Goal: Information Seeking & Learning: Learn about a topic

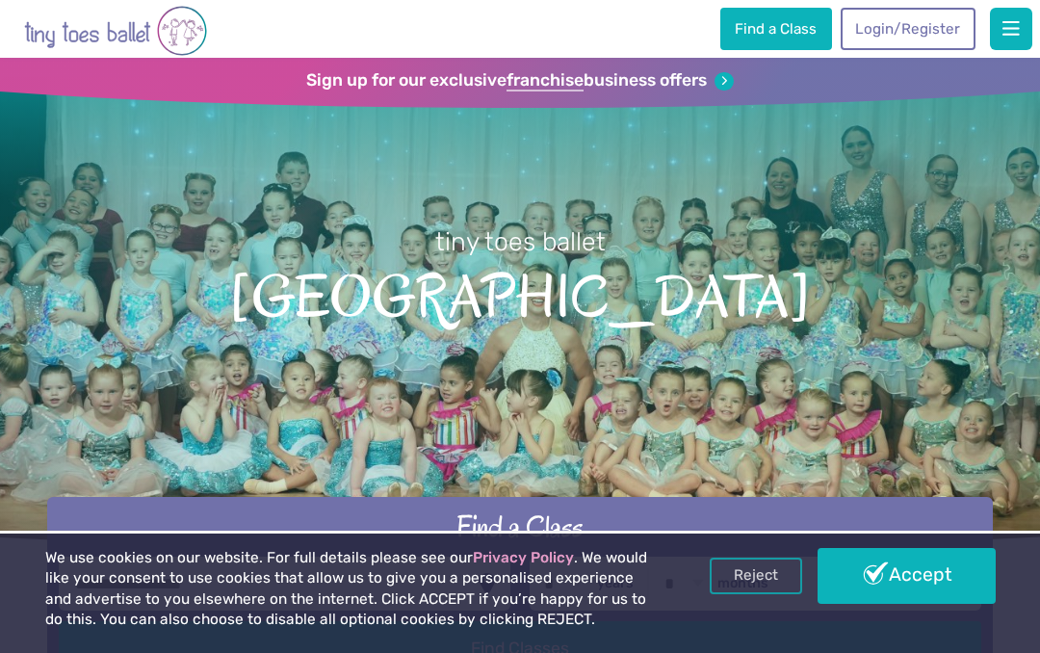
click at [909, 584] on link "Accept" at bounding box center [905, 576] width 177 height 56
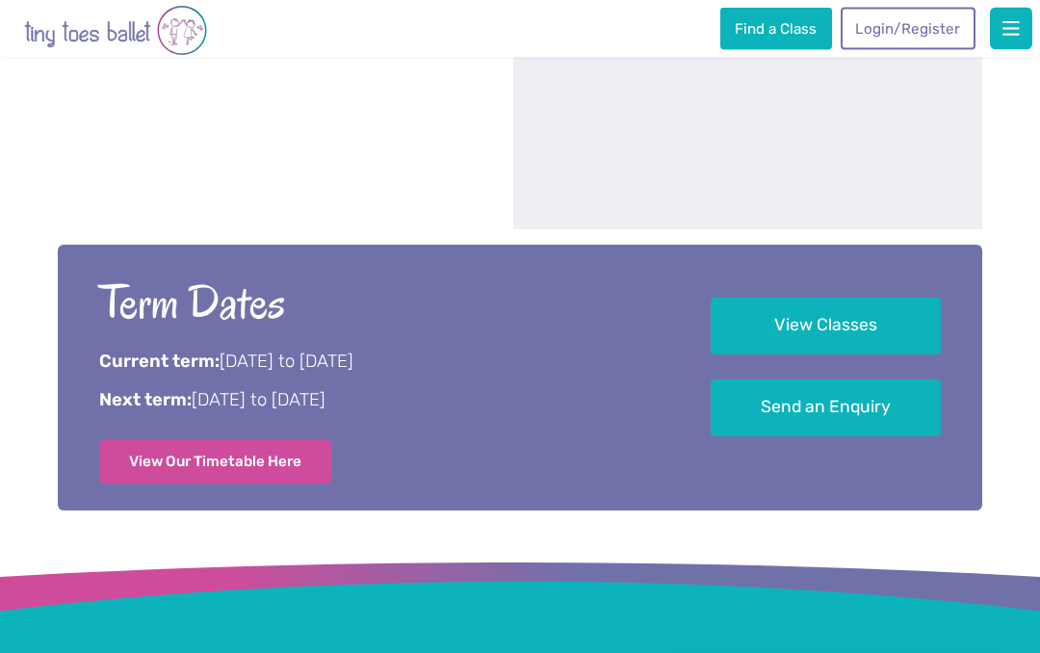
scroll to position [1193, 0]
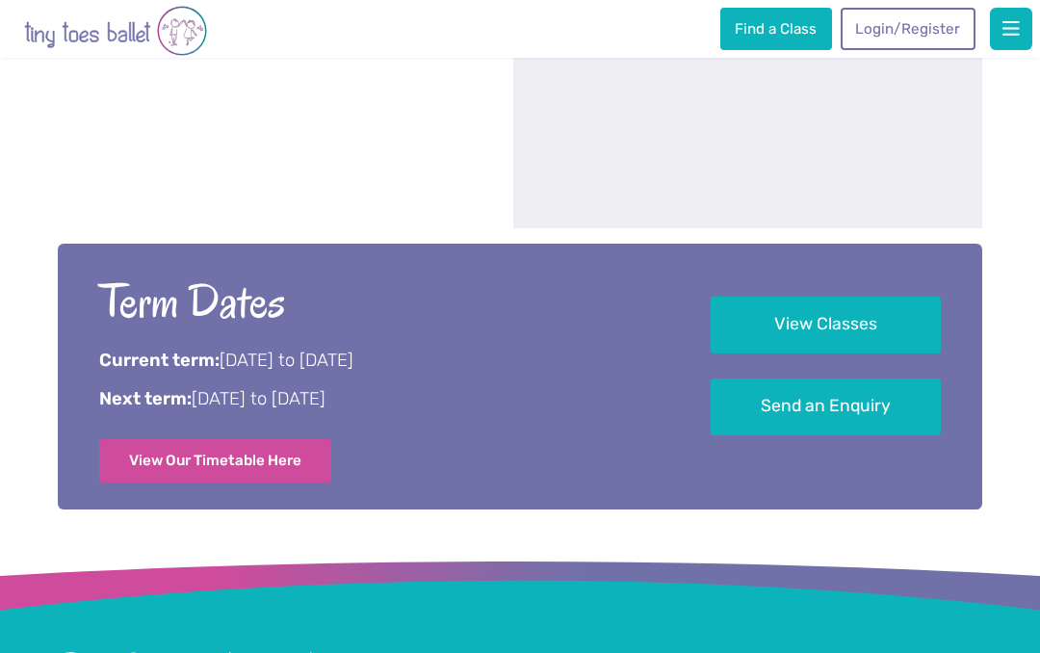
click at [858, 329] on link "View Classes" at bounding box center [825, 324] width 230 height 57
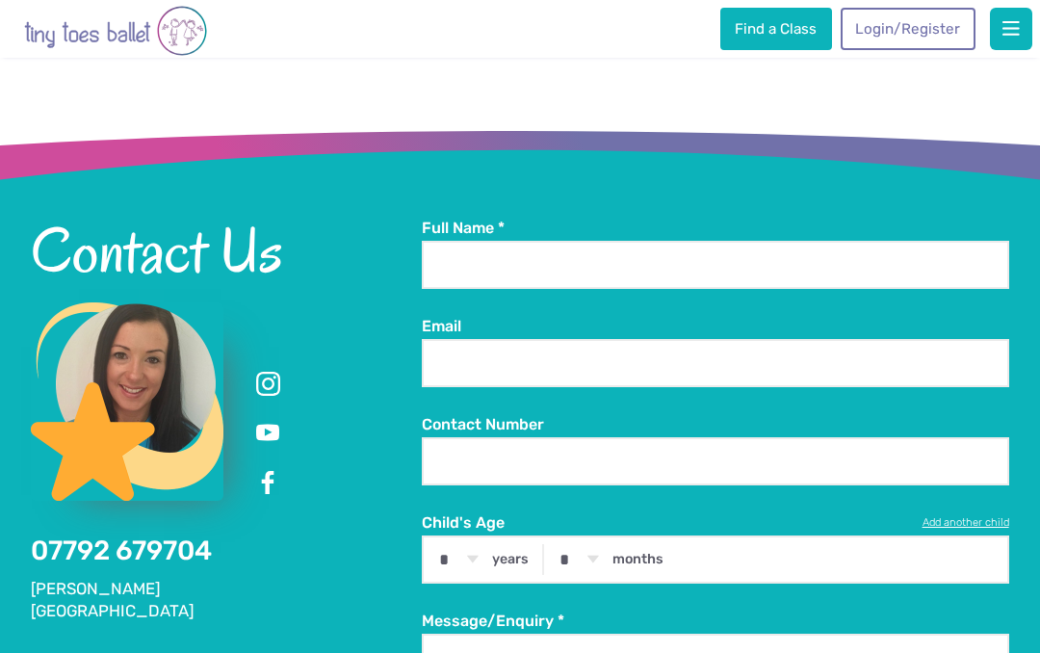
scroll to position [3170, 0]
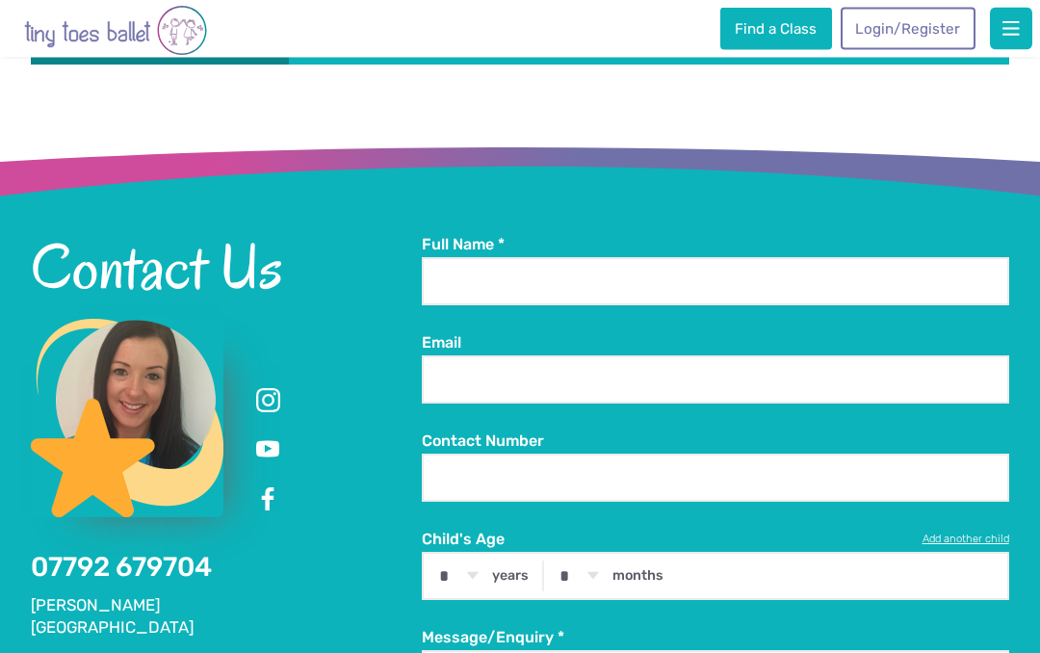
scroll to position [1277, 0]
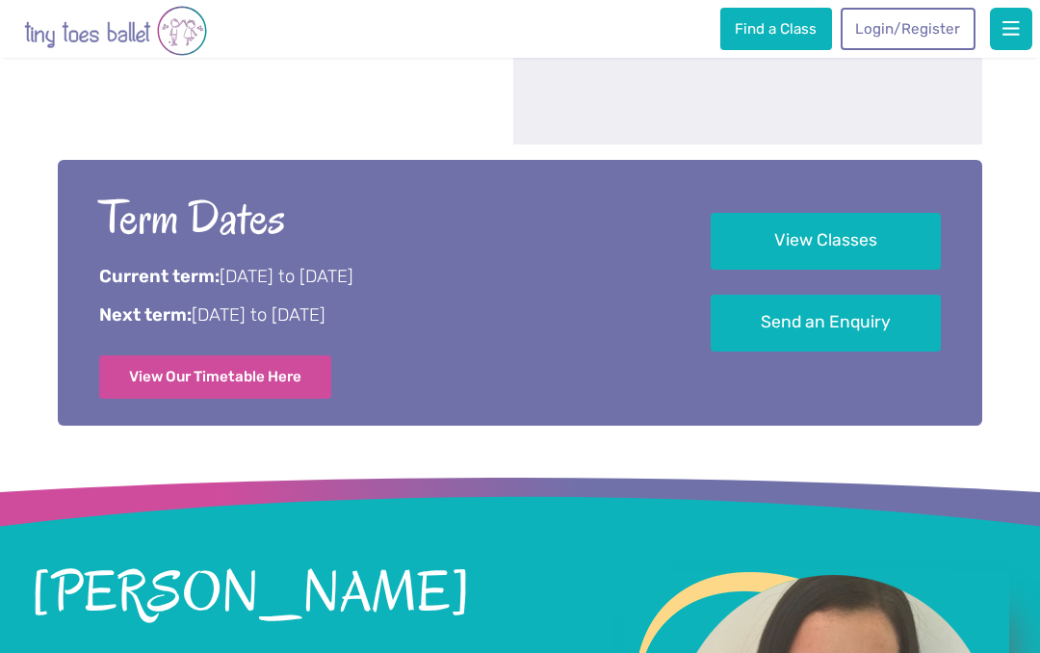
click at [127, 380] on link "View Our Timetable Here" at bounding box center [215, 376] width 232 height 42
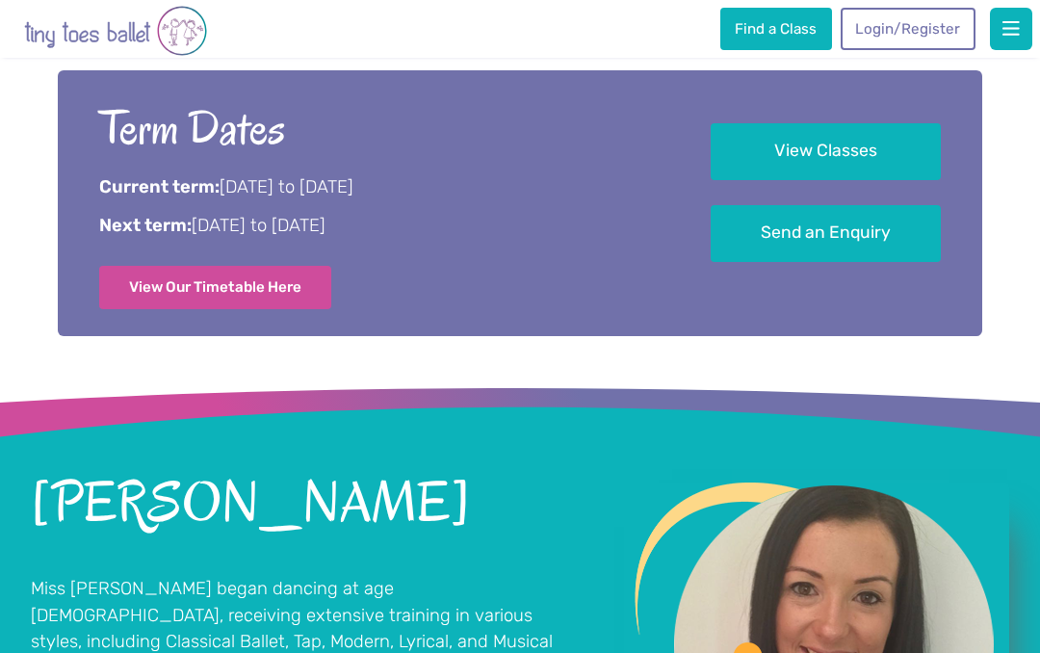
click at [873, 155] on link "View Classes" at bounding box center [825, 151] width 230 height 57
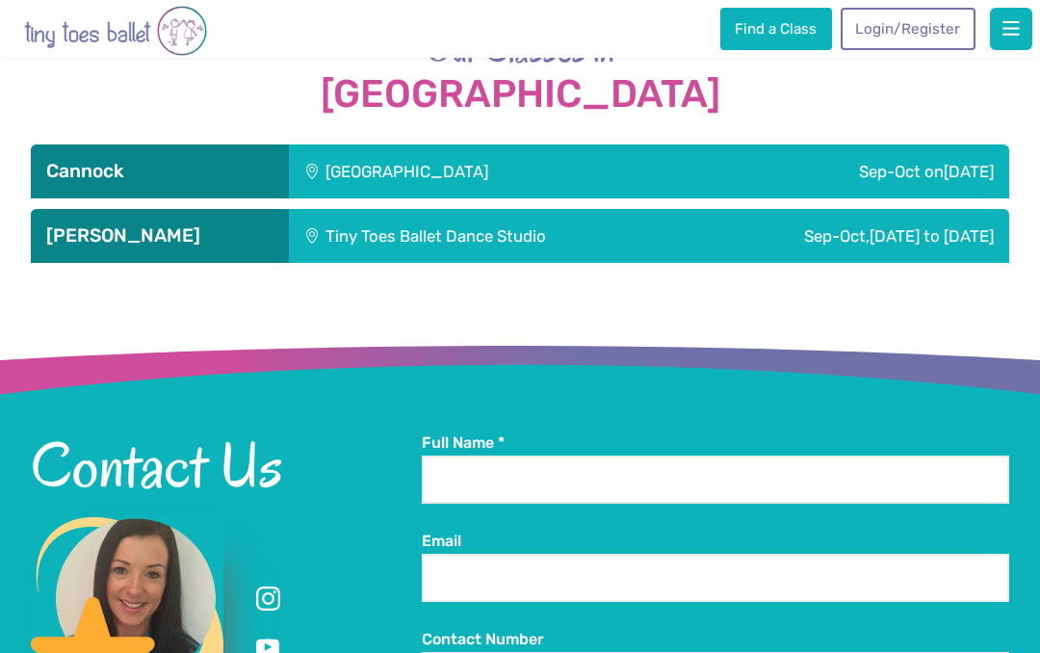
click at [114, 224] on h3 "[PERSON_NAME]" at bounding box center [159, 235] width 226 height 23
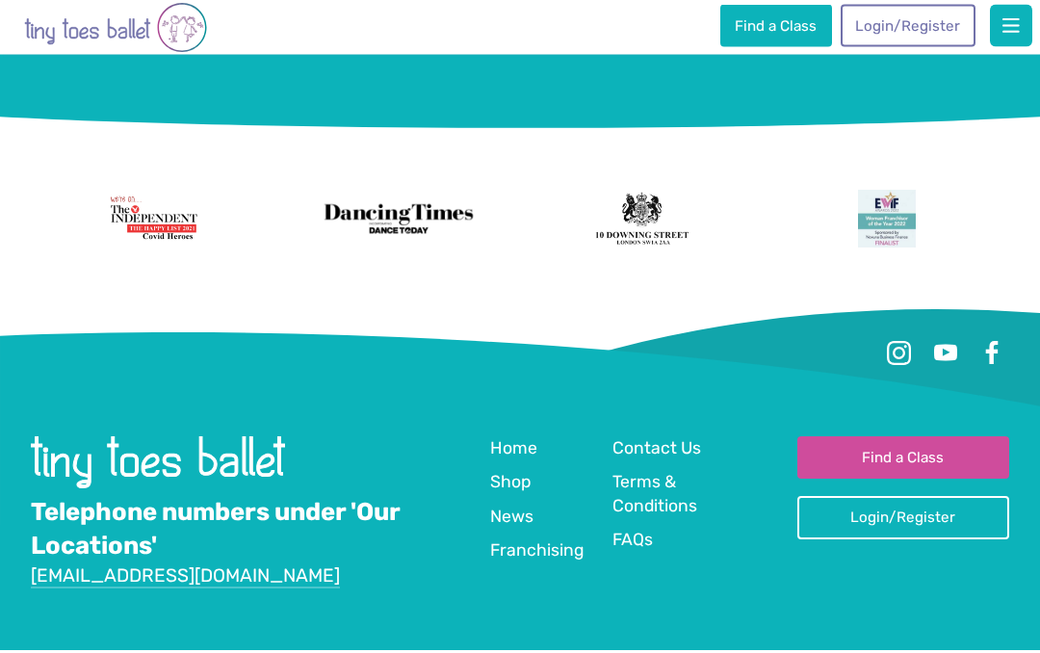
scroll to position [5917, 0]
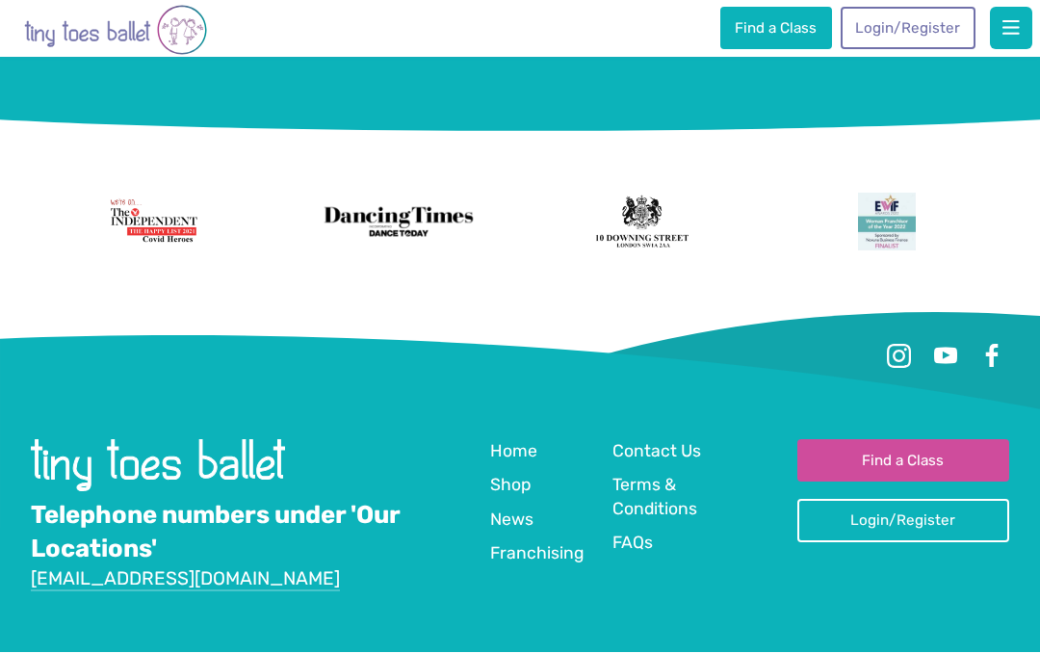
click at [547, 628] on div "Telephone numbers under 'Our Locations' [EMAIL_ADDRESS][DOMAIN_NAME] Quick Link…" at bounding box center [519, 547] width 977 height 215
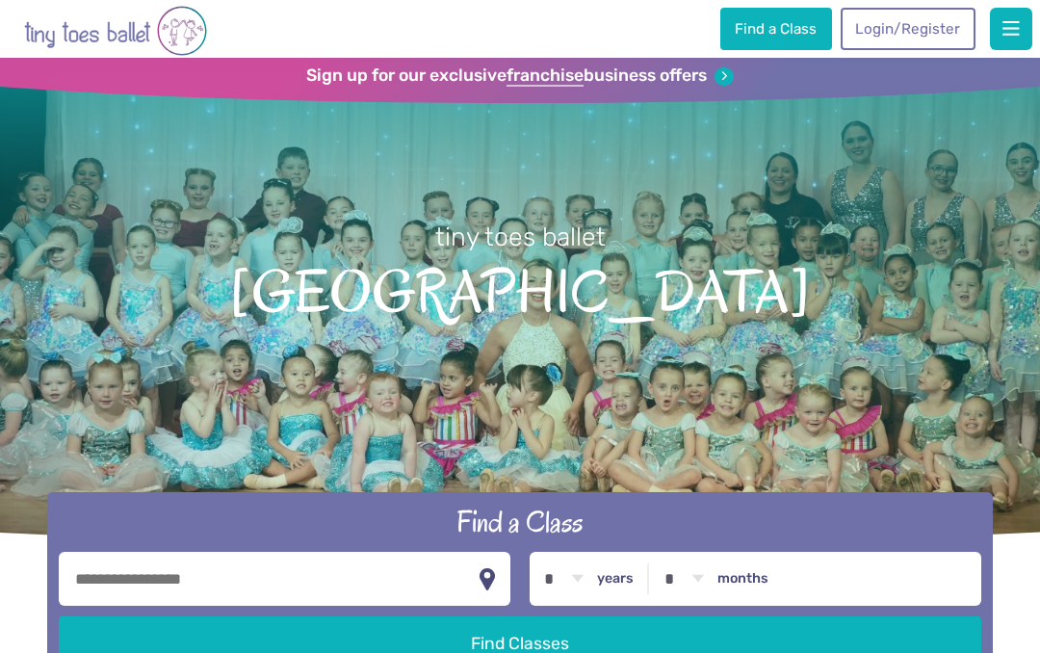
scroll to position [0, 0]
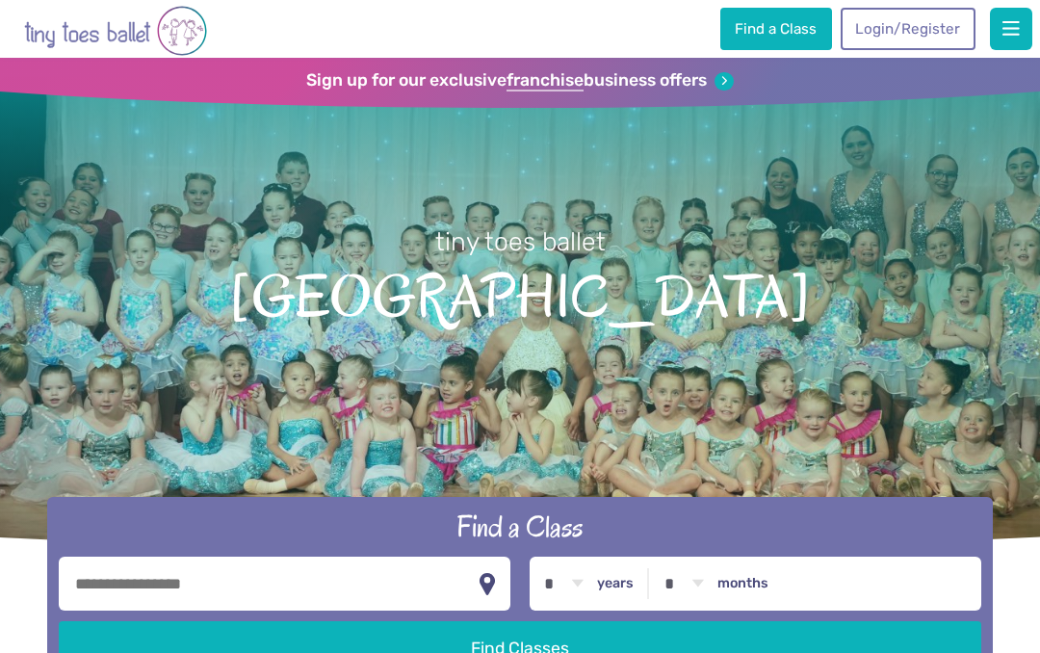
click at [84, 31] on img "Go to home page" at bounding box center [115, 31] width 183 height 54
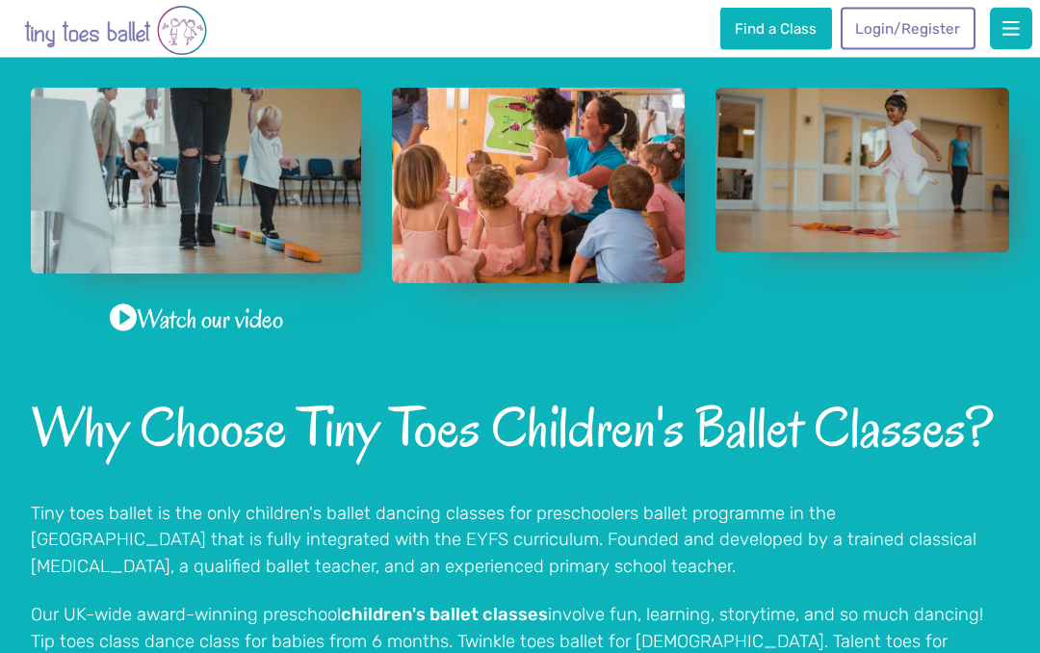
scroll to position [1205, 0]
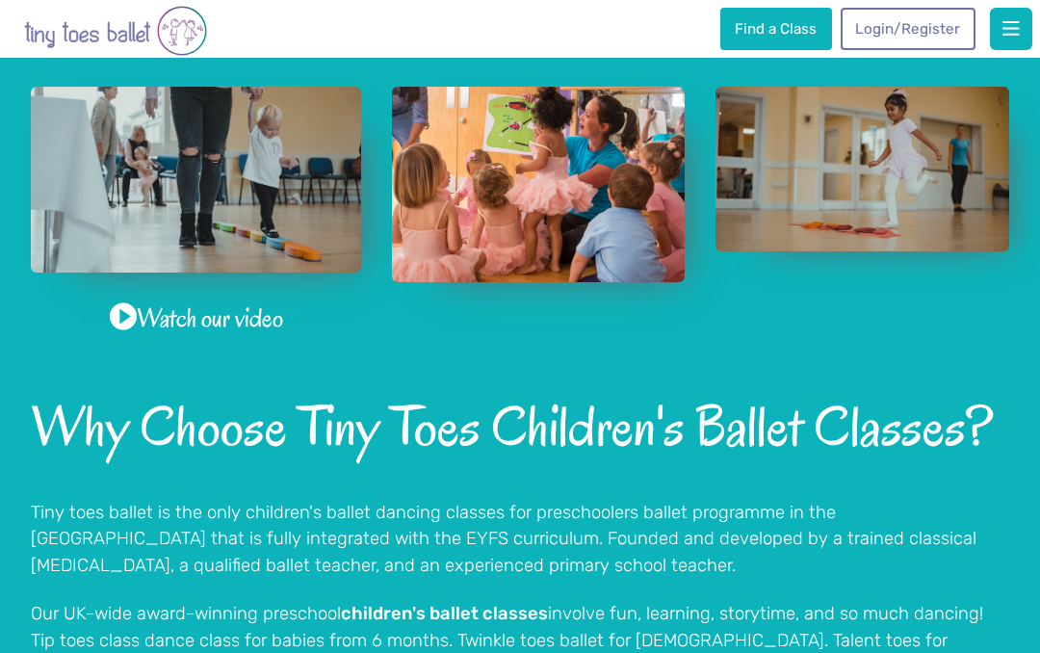
click at [111, 308] on span at bounding box center [123, 317] width 27 height 35
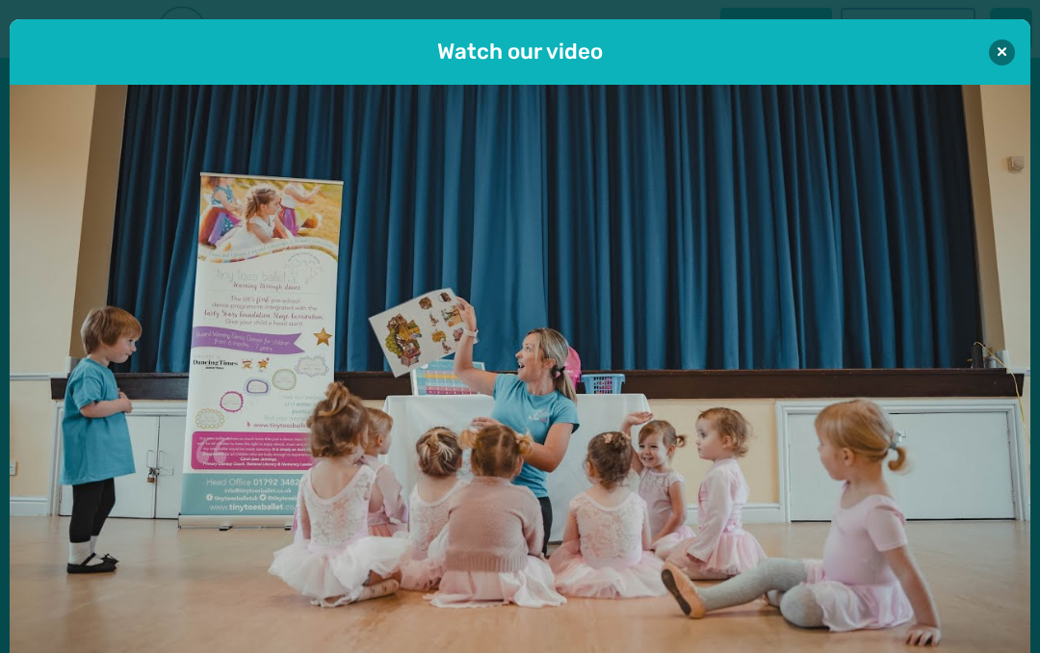
click at [991, 50] on button at bounding box center [1001, 52] width 26 height 26
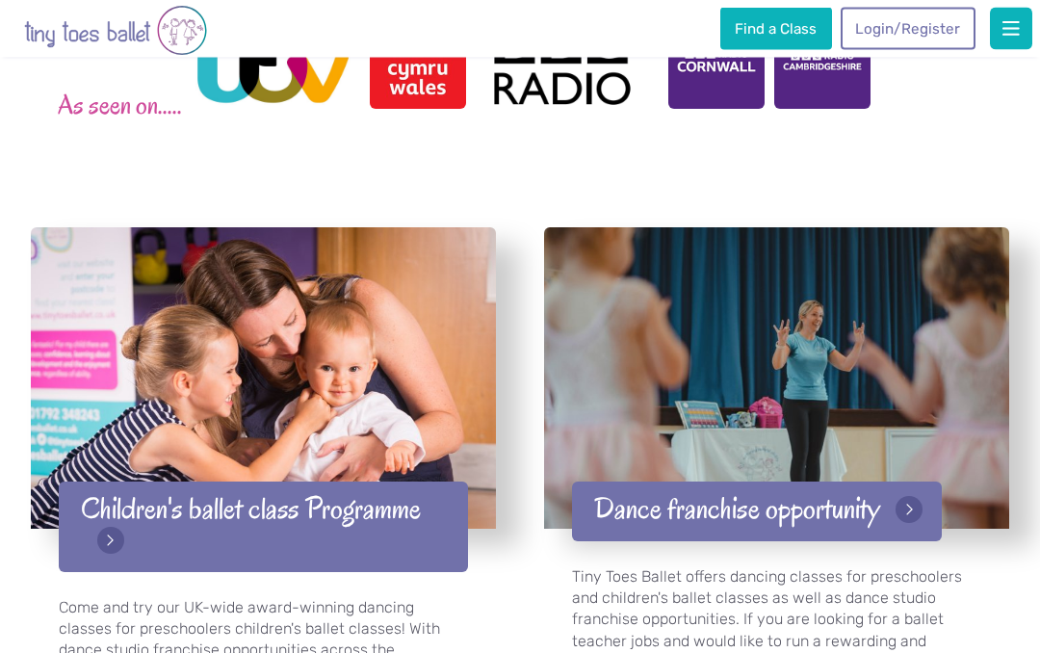
scroll to position [2734, 0]
click at [106, 530] on link "Children's ballet class Programme" at bounding box center [263, 526] width 408 height 90
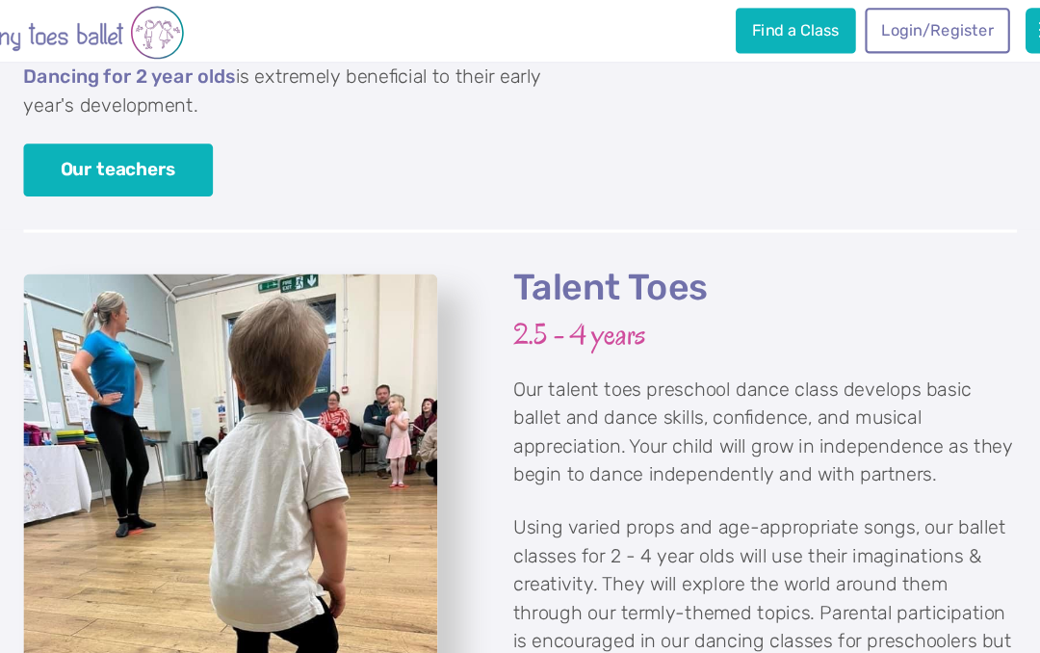
scroll to position [2517, 0]
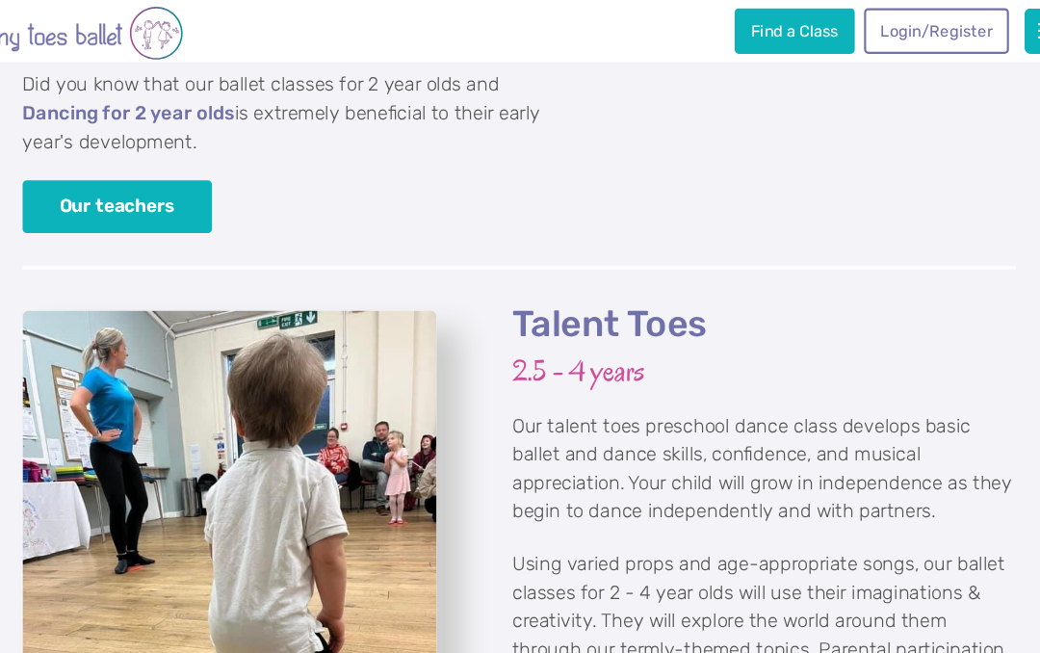
click at [58, 445] on img "View full-size image" at bounding box center [250, 545] width 385 height 513
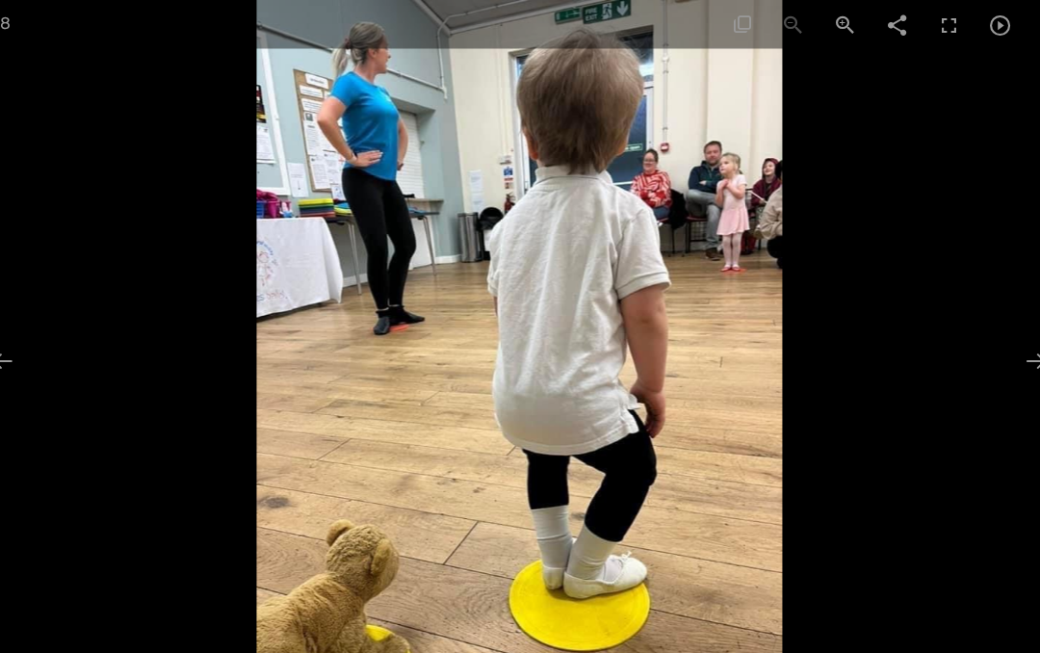
click at [943, 28] on span at bounding box center [967, 22] width 48 height 45
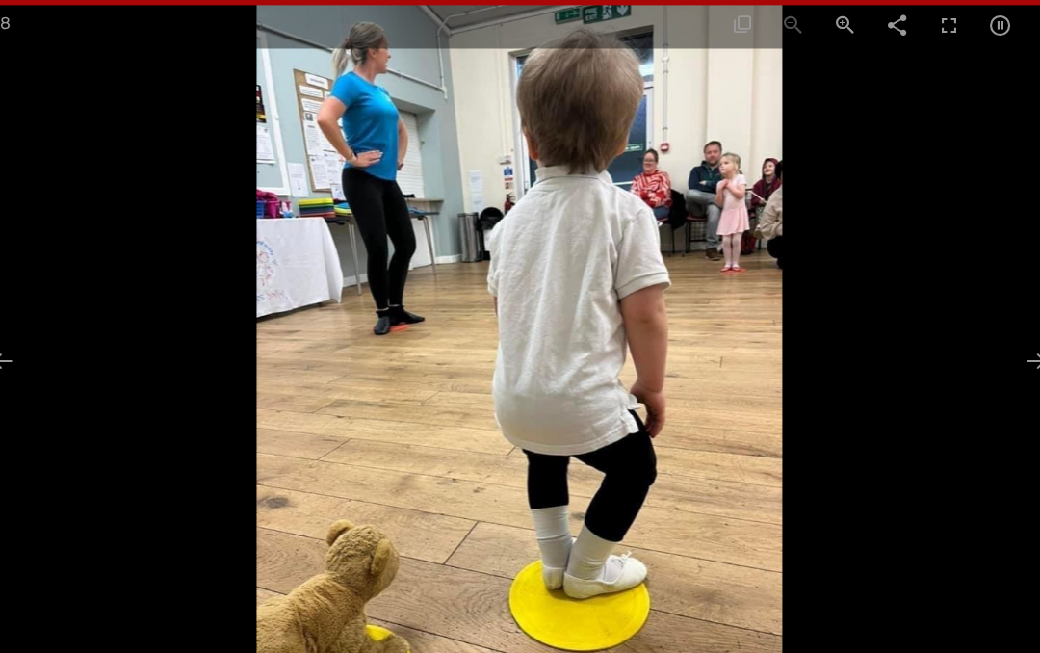
click at [24, 4] on div at bounding box center [520, 2] width 1040 height 5
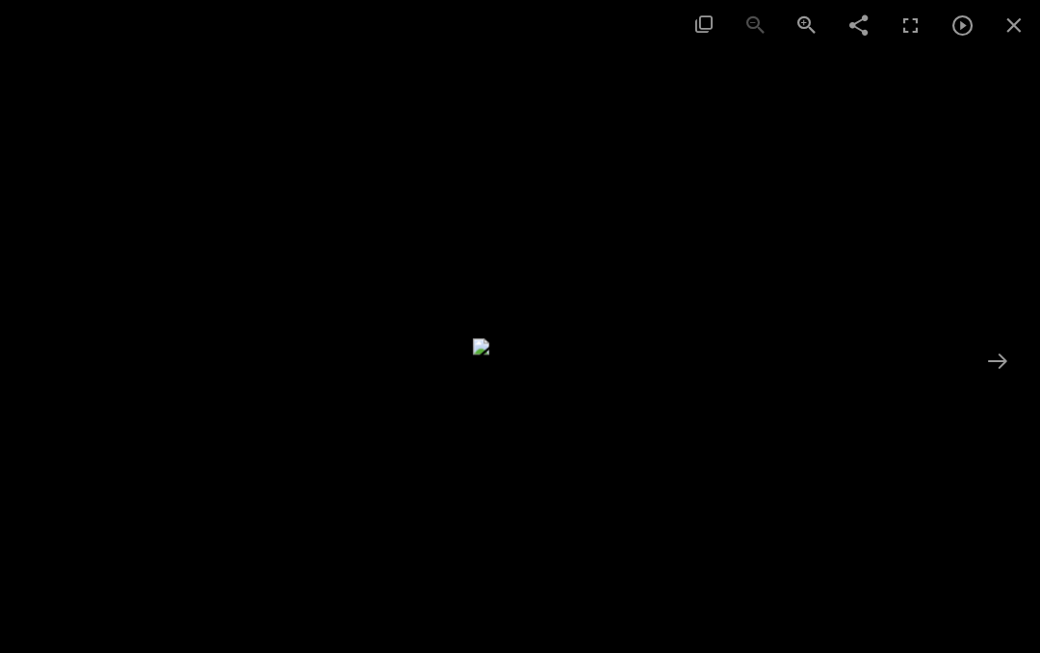
click at [991, 33] on span at bounding box center [1015, 22] width 48 height 45
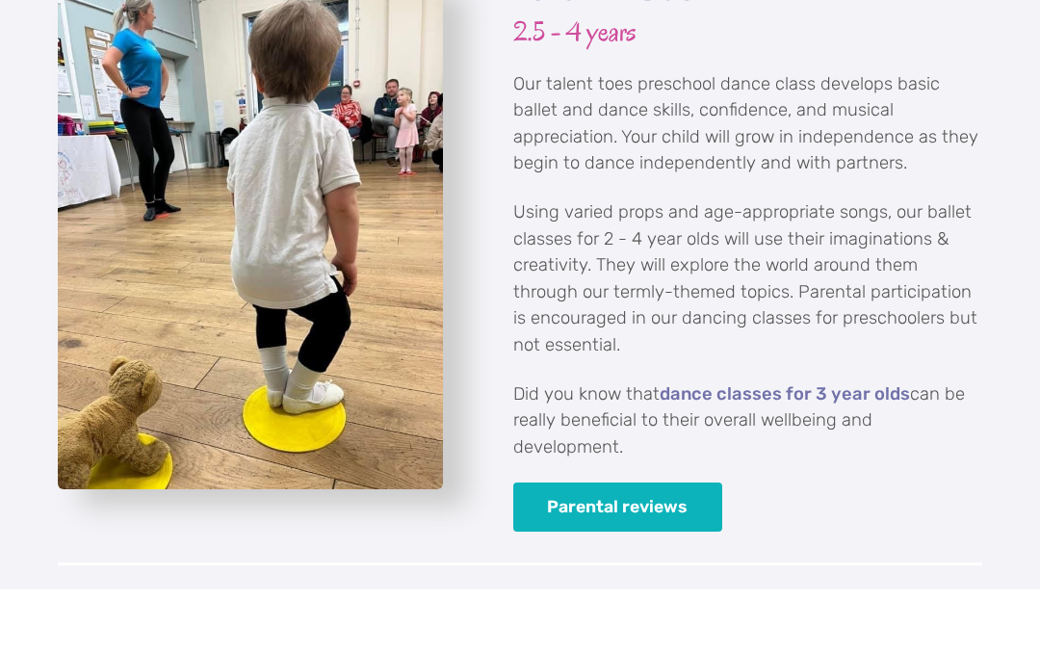
scroll to position [2830, 0]
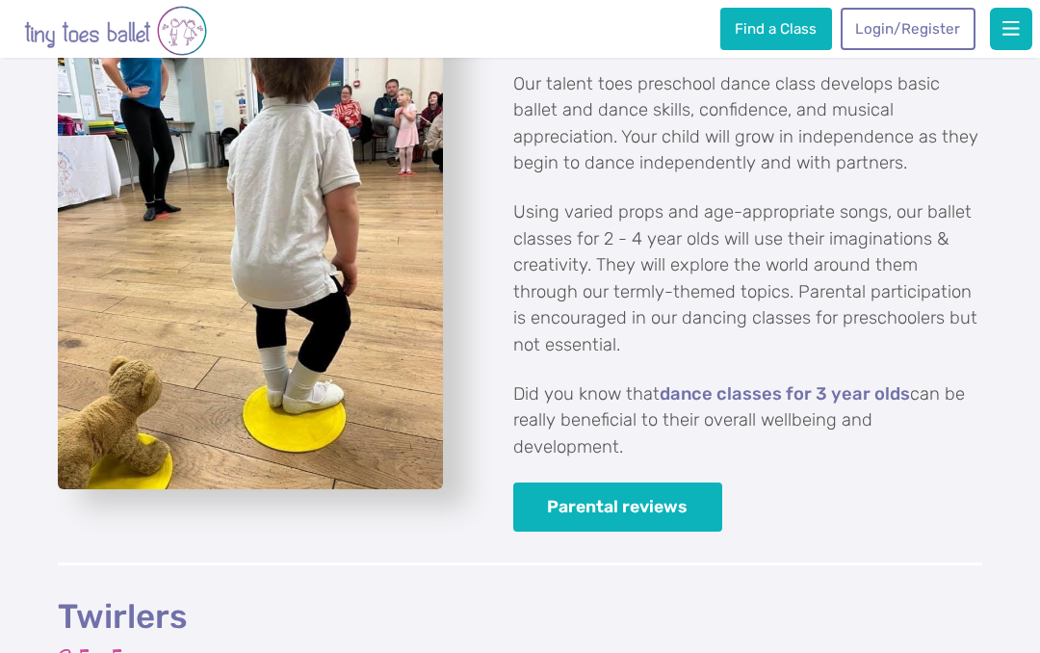
click at [663, 482] on link "Parental reviews" at bounding box center [617, 506] width 209 height 49
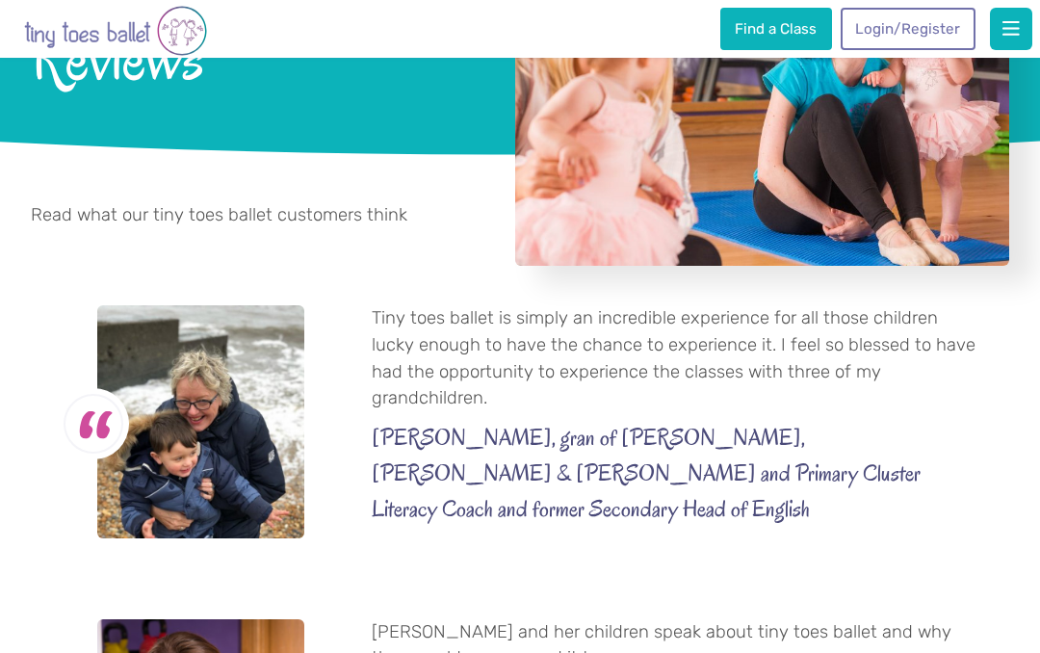
scroll to position [265, 0]
